Goal: Transaction & Acquisition: Purchase product/service

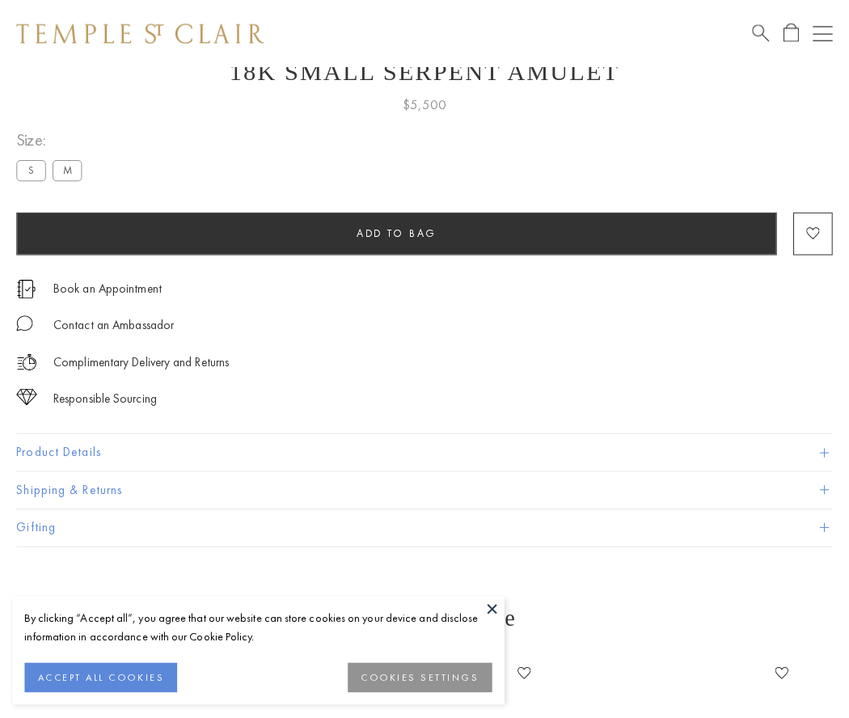
scroll to position [65, 0]
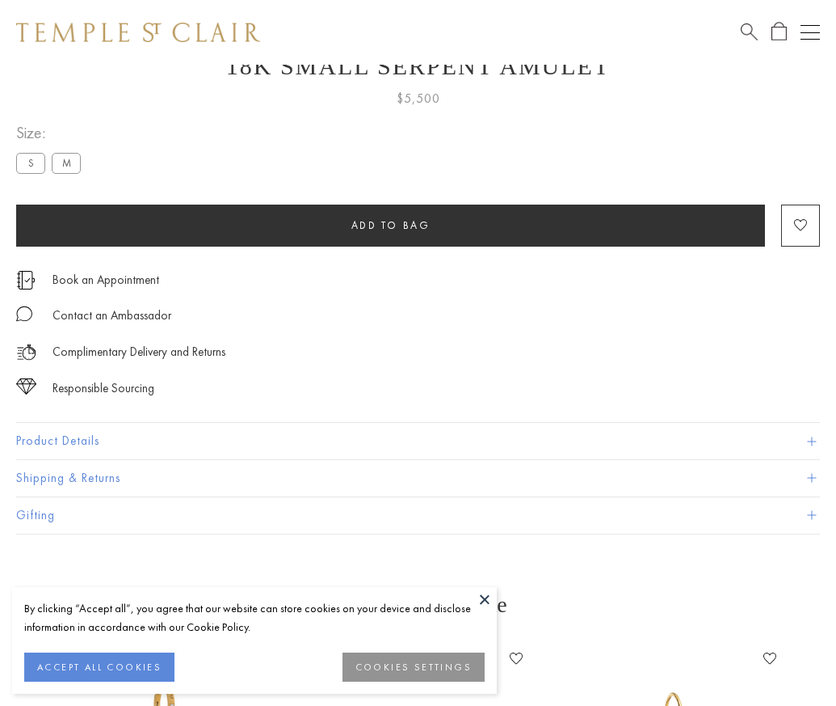
click at [390, 225] on span "Add to bag" at bounding box center [391, 225] width 79 height 14
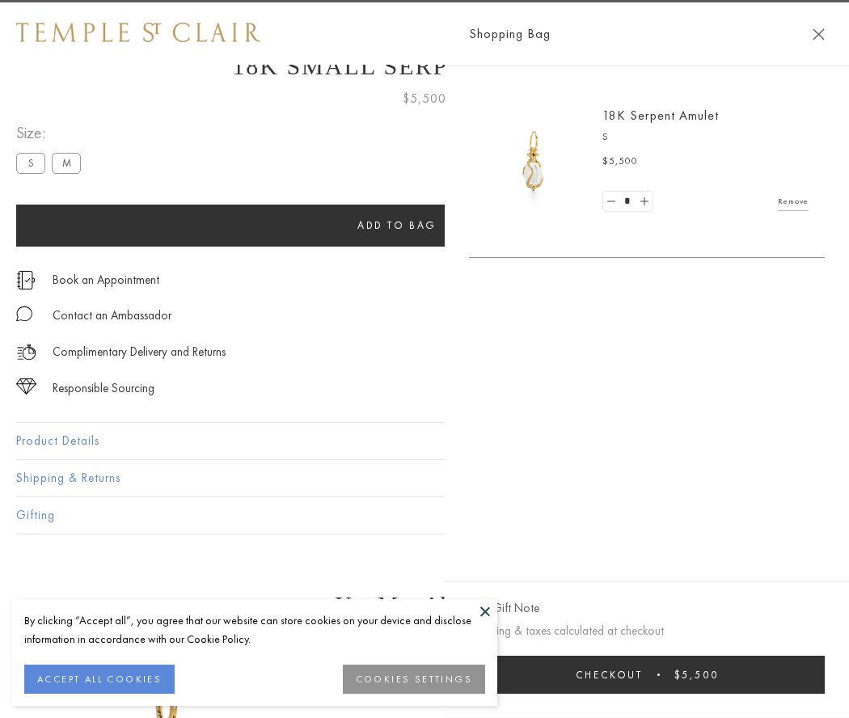
click at [642, 674] on span "Checkout" at bounding box center [608, 675] width 67 height 14
